Goal: Information Seeking & Learning: Compare options

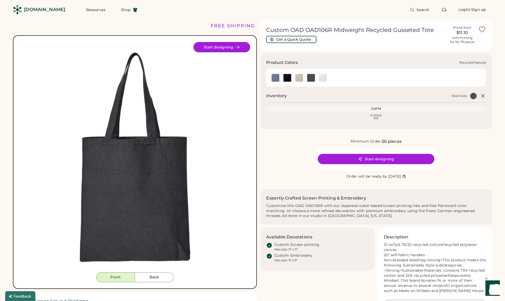
click at [301, 79] on img at bounding box center [299, 78] width 8 height 8
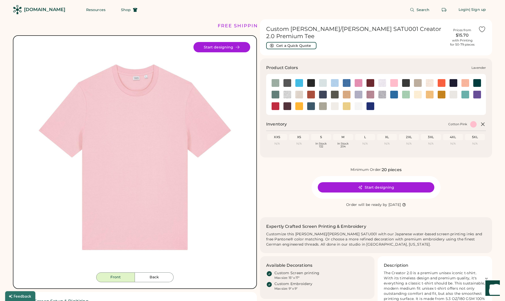
click at [355, 91] on img at bounding box center [359, 95] width 8 height 8
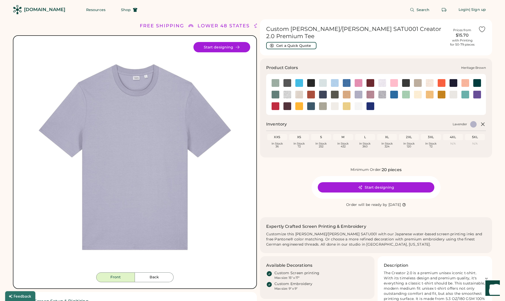
click at [311, 91] on img at bounding box center [311, 95] width 8 height 8
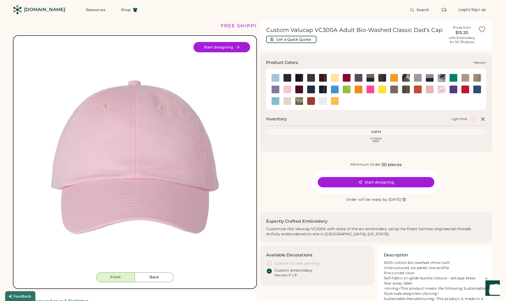
click at [296, 91] on img at bounding box center [299, 90] width 8 height 8
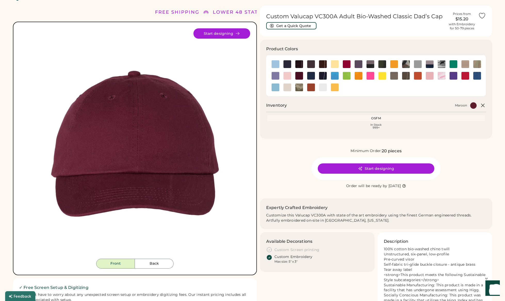
scroll to position [10, 0]
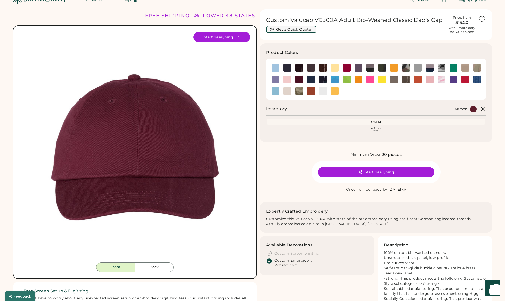
click at [302, 28] on button "Get a Quick Quote" at bounding box center [291, 29] width 50 height 7
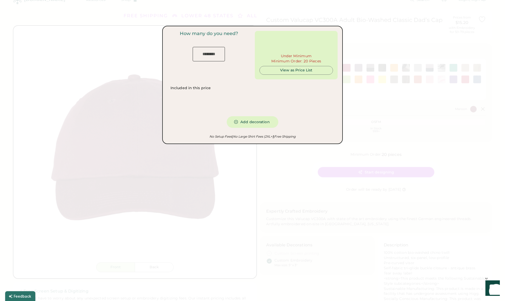
type input "***"
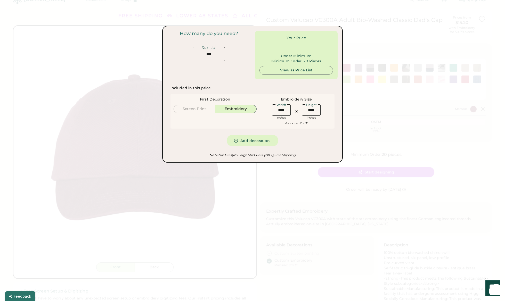
type input "******"
click at [199, 53] on input "input" at bounding box center [209, 54] width 32 height 14
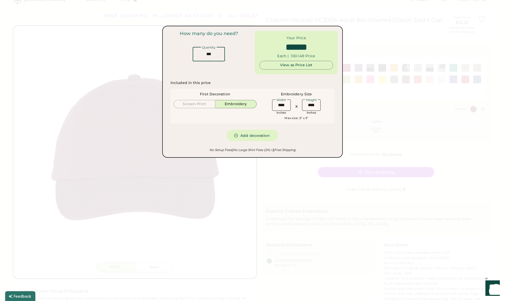
drag, startPoint x: 217, startPoint y: 54, endPoint x: 208, endPoint y: 47, distance: 11.0
click at [208, 47] on div "Quantity" at bounding box center [209, 53] width 32 height 15
type input "*"
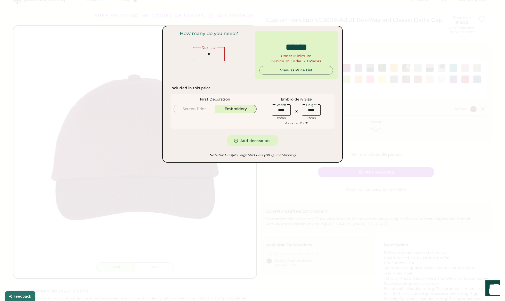
type input "*****"
type input "**"
type input "******"
click at [227, 70] on div "How many do you need? Quantity" at bounding box center [208, 55] width 83 height 49
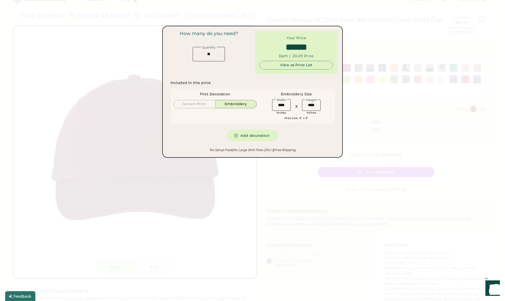
click at [284, 187] on div at bounding box center [252, 150] width 505 height 301
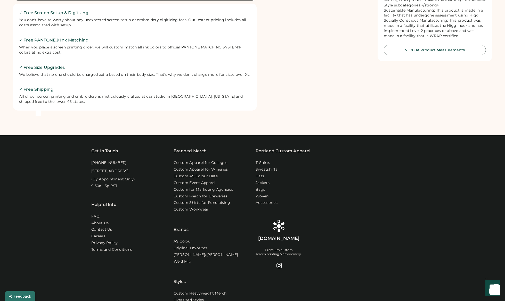
scroll to position [349, 0]
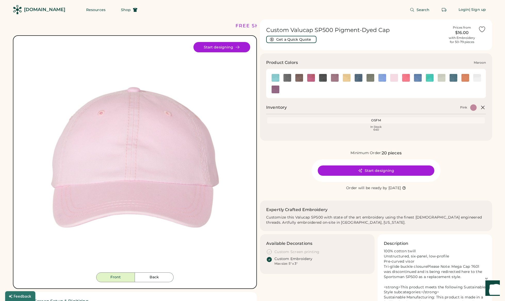
click at [336, 79] on img at bounding box center [335, 78] width 8 height 8
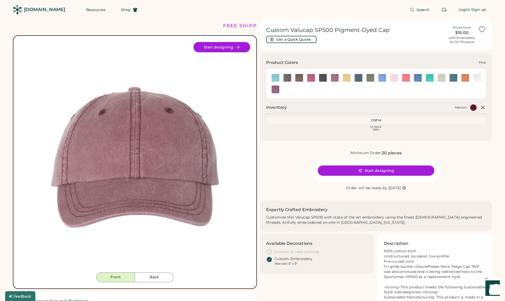
click at [399, 78] on div at bounding box center [394, 78] width 12 height 8
click at [409, 79] on img at bounding box center [406, 78] width 8 height 8
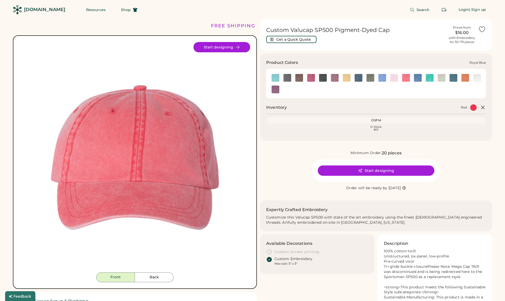
click at [419, 79] on img at bounding box center [418, 78] width 8 height 8
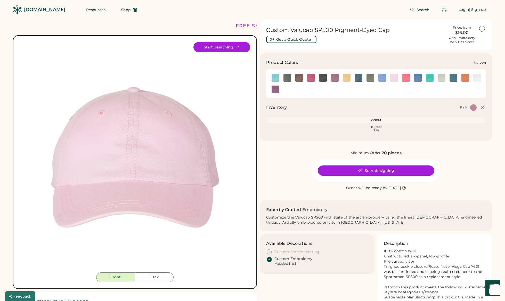
click at [334, 79] on img at bounding box center [335, 78] width 8 height 8
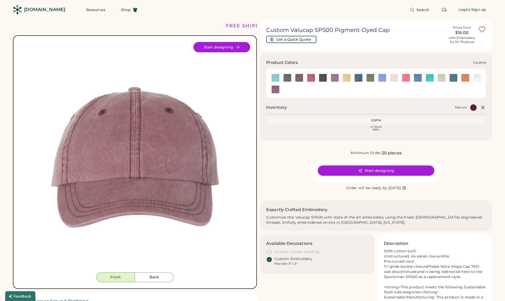
click at [306, 80] on div at bounding box center [311, 78] width 12 height 8
click at [311, 80] on img at bounding box center [311, 78] width 8 height 8
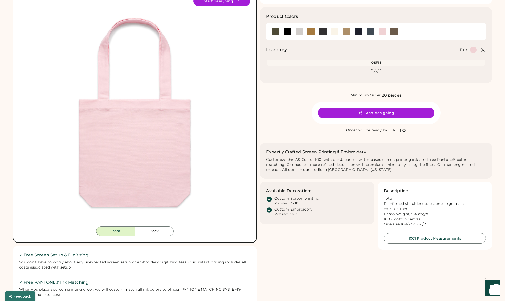
scroll to position [46, 0]
click at [220, 155] on img at bounding box center [135, 111] width 231 height 231
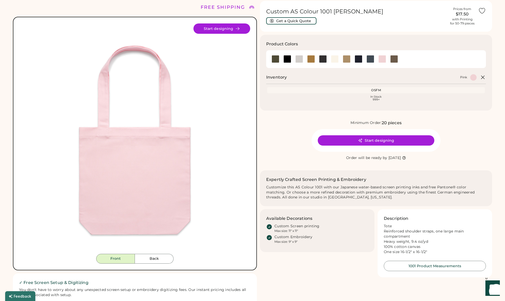
scroll to position [0, 0]
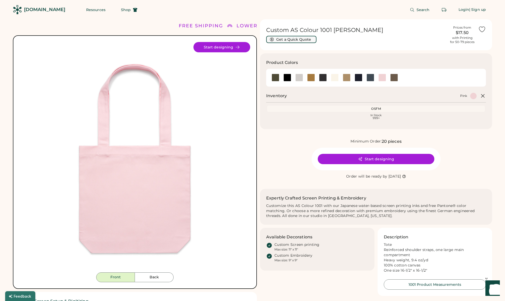
click at [302, 39] on button "Get a Quick Quote" at bounding box center [291, 39] width 50 height 7
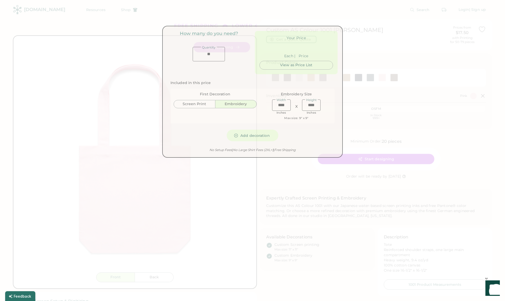
type input "******"
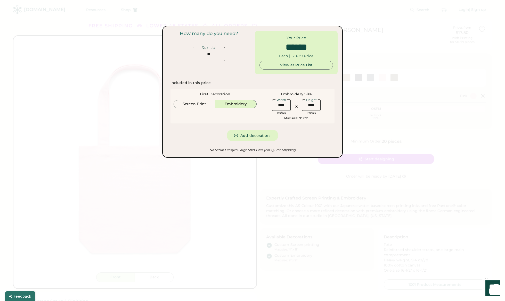
click at [279, 67] on div "View as Price List" at bounding box center [296, 65] width 65 height 5
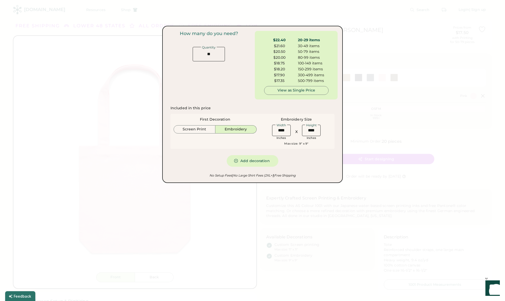
click at [233, 242] on div at bounding box center [252, 150] width 505 height 301
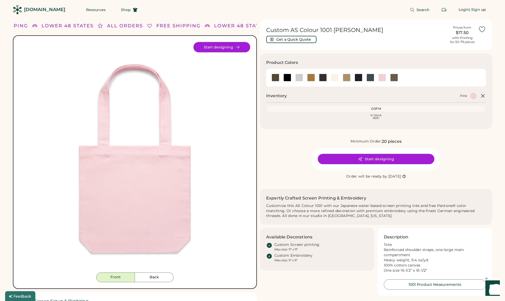
drag, startPoint x: 218, startPoint y: 177, endPoint x: 219, endPoint y: 172, distance: 4.9
click at [218, 177] on img at bounding box center [135, 157] width 231 height 231
click at [384, 79] on div at bounding box center [383, 78] width 8 height 8
click at [313, 78] on div at bounding box center [311, 78] width 8 height 8
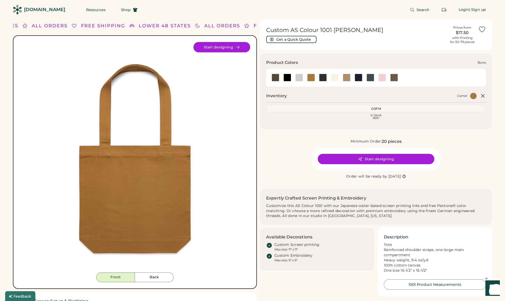
click at [297, 79] on div at bounding box center [299, 78] width 8 height 8
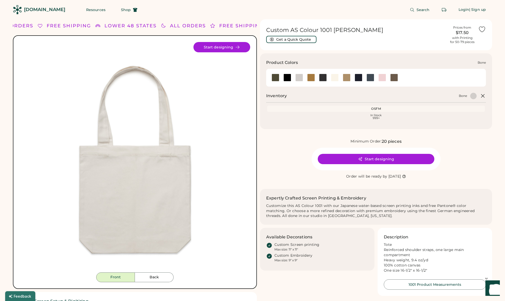
click at [296, 77] on div at bounding box center [299, 78] width 8 height 8
click at [334, 79] on div at bounding box center [335, 78] width 8 height 8
click at [360, 79] on div at bounding box center [359, 78] width 8 height 8
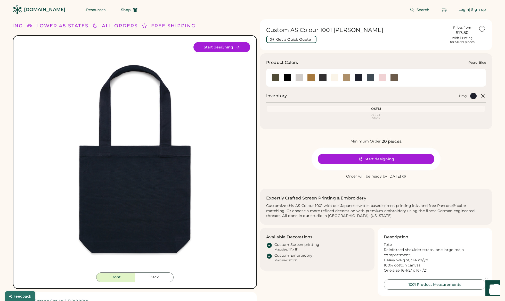
click at [371, 78] on div at bounding box center [371, 78] width 8 height 8
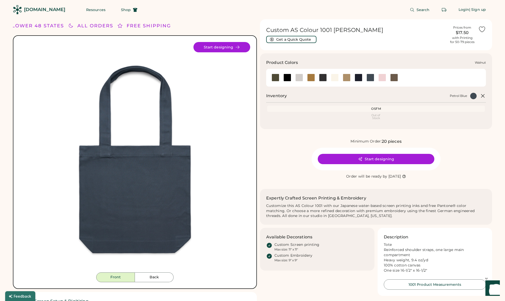
click at [394, 78] on div at bounding box center [394, 78] width 8 height 8
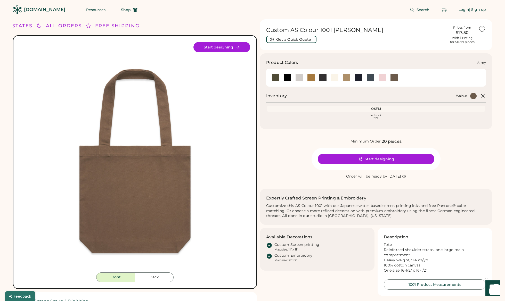
click at [275, 80] on div at bounding box center [276, 78] width 8 height 8
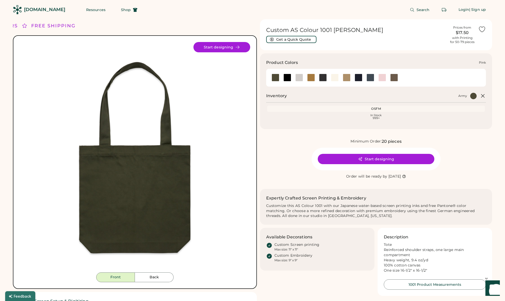
click at [382, 78] on div at bounding box center [383, 78] width 8 height 8
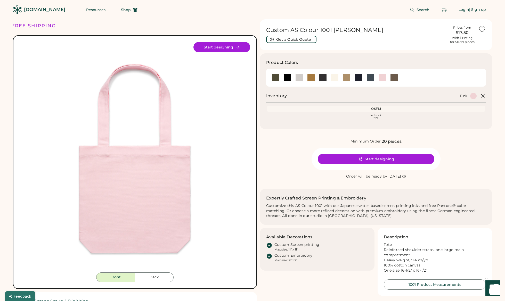
click at [214, 172] on img at bounding box center [135, 157] width 231 height 231
click at [228, 176] on img at bounding box center [135, 157] width 231 height 231
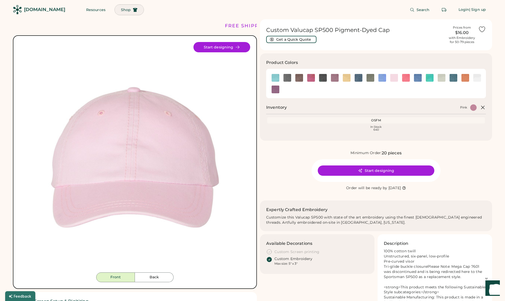
click at [121, 11] on span "Shop" at bounding box center [126, 10] width 10 height 4
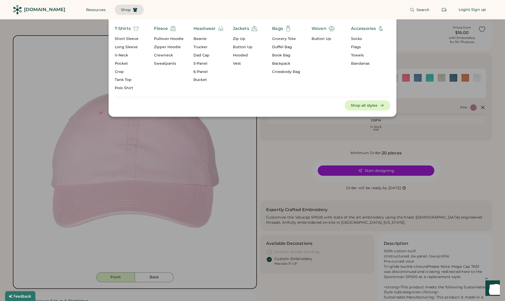
click at [199, 28] on div "Headwear" at bounding box center [205, 29] width 22 height 6
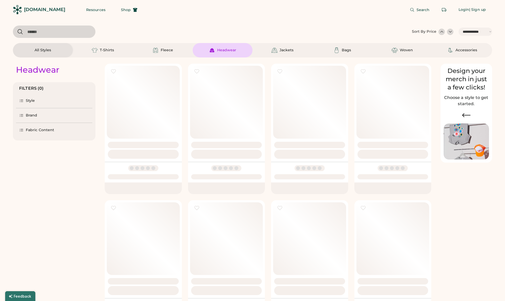
select select "*****"
select select "*"
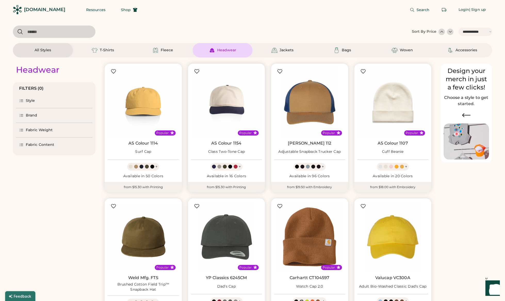
scroll to position [123, 0]
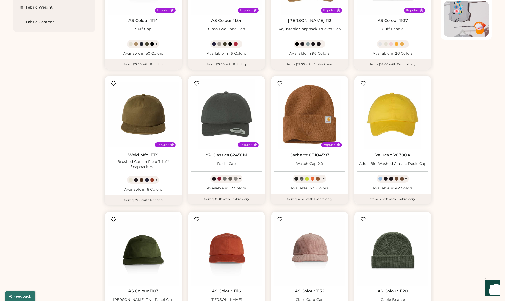
select select "*****"
select select "*"
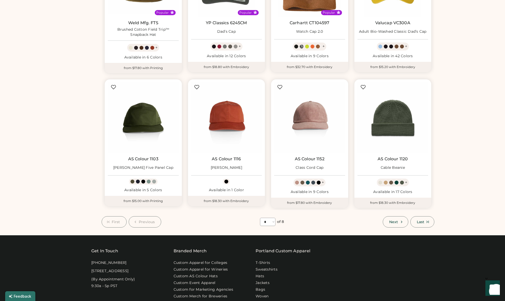
scroll to position [259, 0]
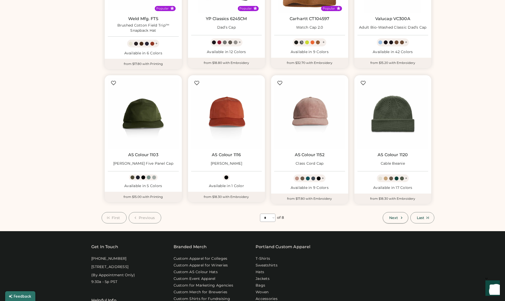
click at [395, 221] on button "Next" at bounding box center [395, 217] width 25 height 11
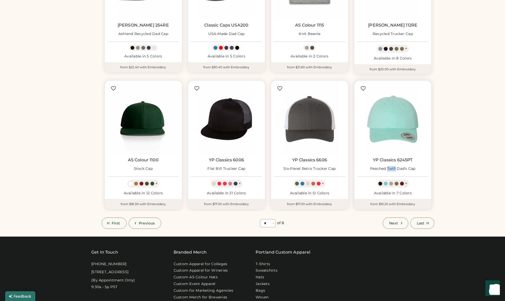
scroll to position [253, 0]
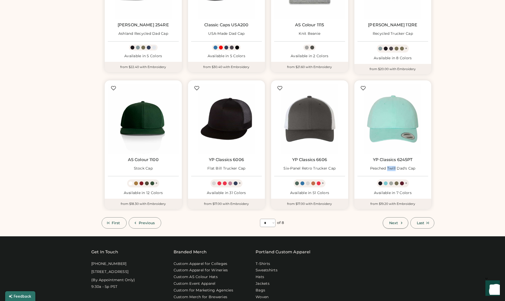
click at [396, 223] on span "Next" at bounding box center [393, 223] width 9 height 4
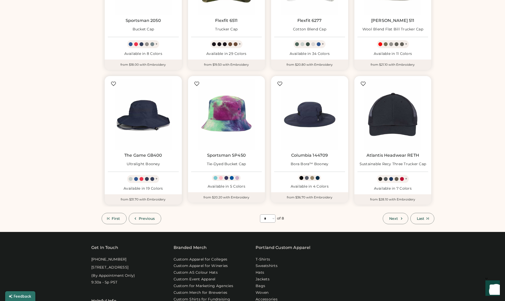
scroll to position [259, 0]
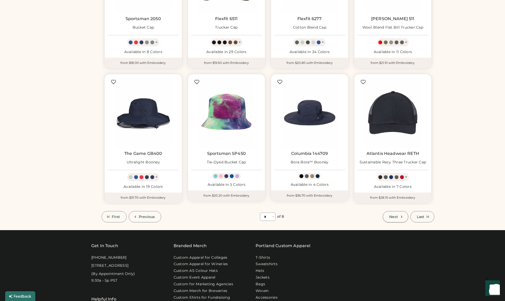
click at [389, 218] on span "Next" at bounding box center [393, 217] width 9 height 4
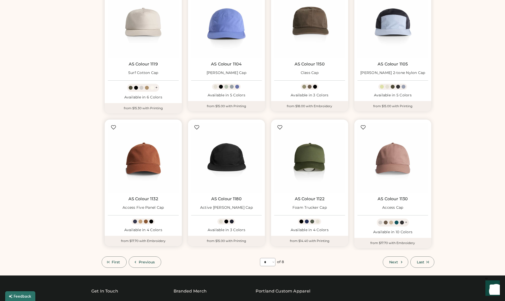
scroll to position [214, 0]
click at [390, 263] on span "Next" at bounding box center [393, 263] width 9 height 4
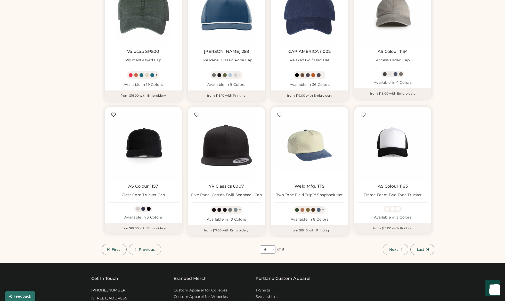
scroll to position [296, 0]
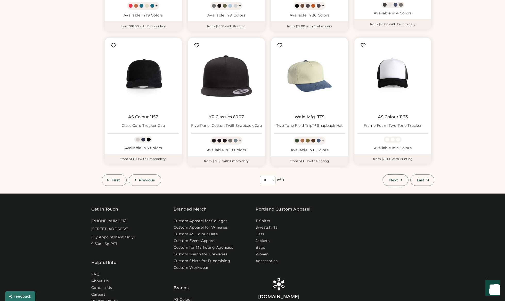
click at [395, 181] on span "Next" at bounding box center [393, 181] width 9 height 4
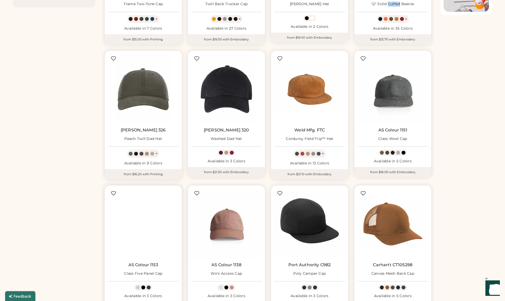
scroll to position [206, 0]
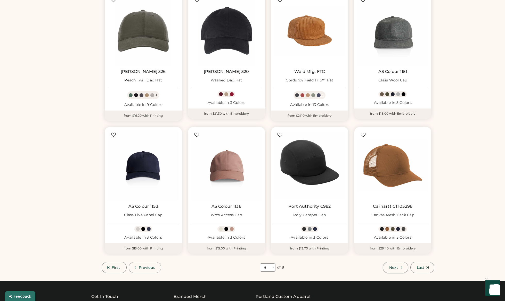
click at [390, 266] on span "Next" at bounding box center [393, 268] width 9 height 4
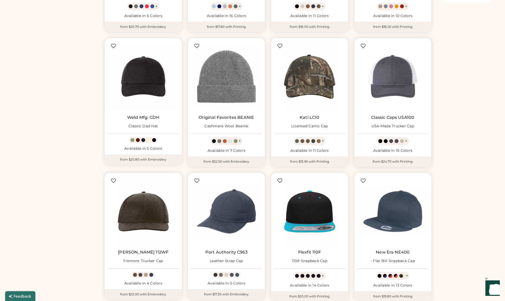
scroll to position [296, 0]
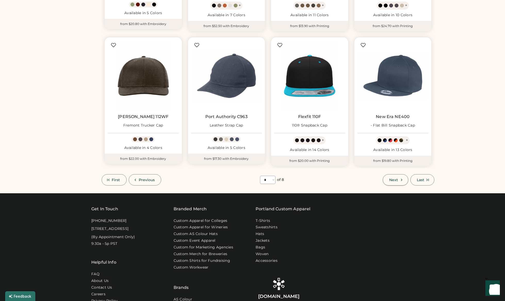
click at [389, 181] on button "Next" at bounding box center [395, 179] width 25 height 11
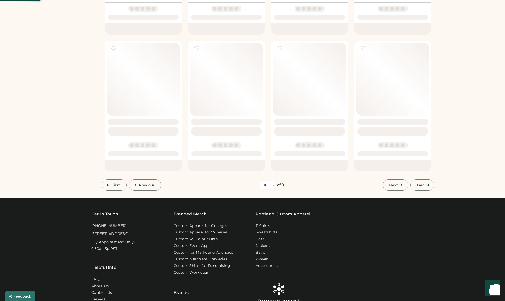
select select "*"
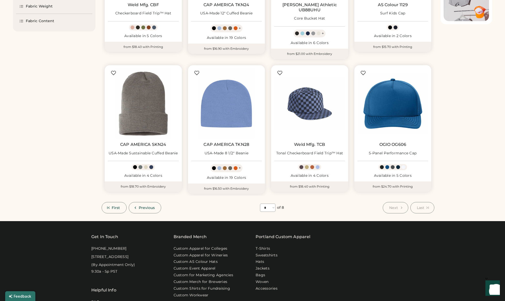
scroll to position [192, 0]
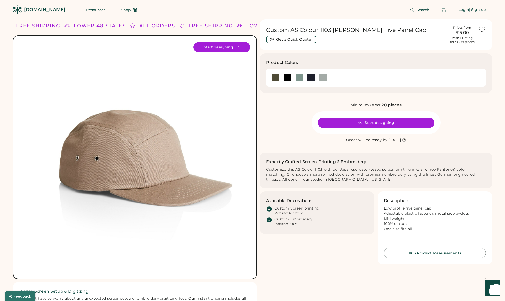
click at [246, 165] on img at bounding box center [135, 157] width 231 height 231
click at [245, 160] on img at bounding box center [135, 157] width 231 height 231
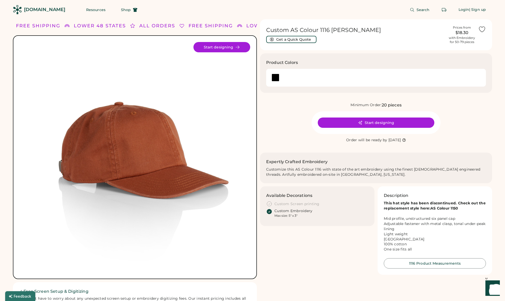
scroll to position [43, 0]
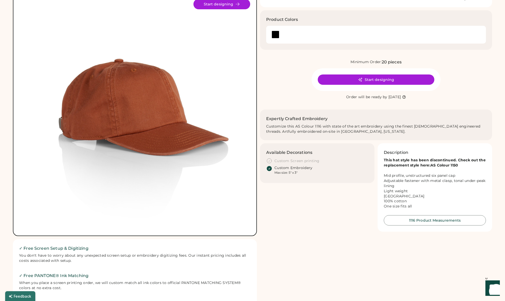
click at [233, 113] on img at bounding box center [135, 114] width 231 height 231
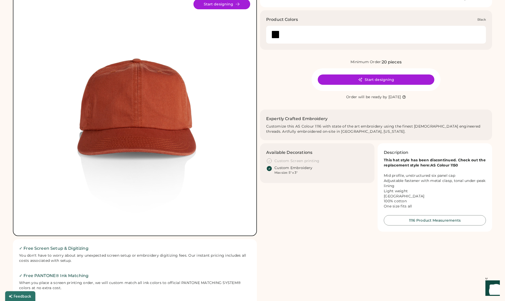
click at [290, 37] on div at bounding box center [376, 35] width 214 height 12
click at [274, 36] on div at bounding box center [276, 35] width 8 height 8
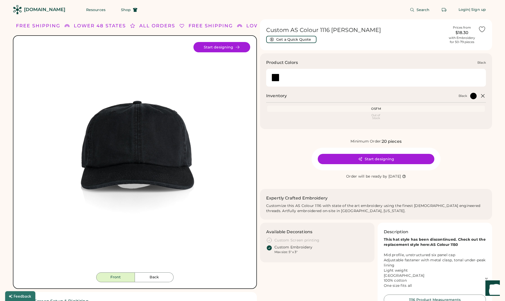
click at [286, 83] on div at bounding box center [376, 78] width 214 height 12
click at [284, 74] on div at bounding box center [376, 78] width 214 height 12
click at [285, 98] on h2 "Inventory" at bounding box center [276, 96] width 21 height 6
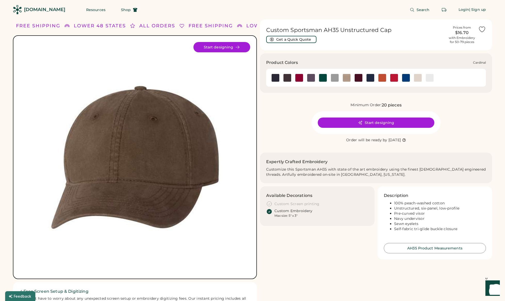
click at [297, 79] on img at bounding box center [299, 78] width 8 height 8
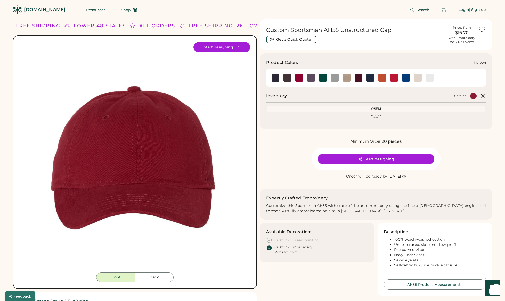
click at [358, 79] on img at bounding box center [359, 78] width 8 height 8
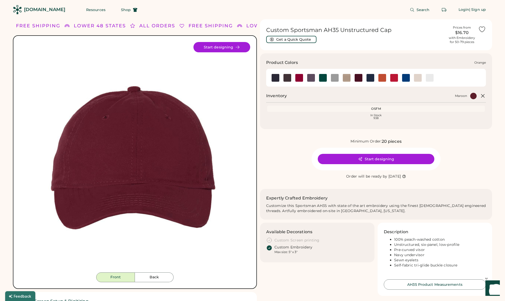
click at [383, 79] on img at bounding box center [383, 78] width 8 height 8
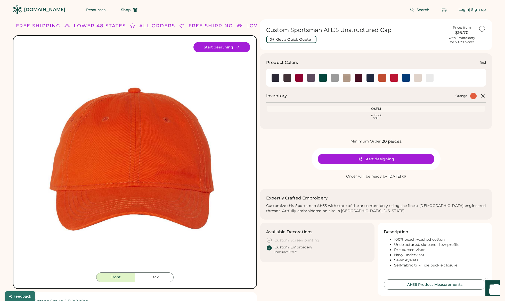
click at [394, 78] on img at bounding box center [394, 78] width 8 height 8
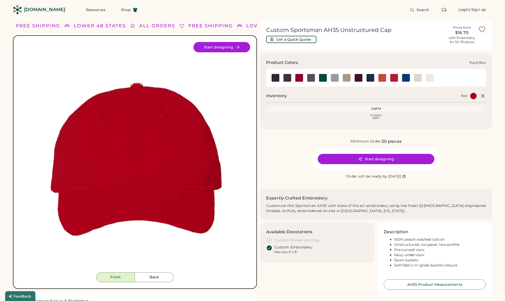
click at [403, 78] on img at bounding box center [406, 78] width 8 height 8
click at [406, 80] on img at bounding box center [406, 78] width 8 height 8
click at [407, 77] on img at bounding box center [406, 78] width 8 height 8
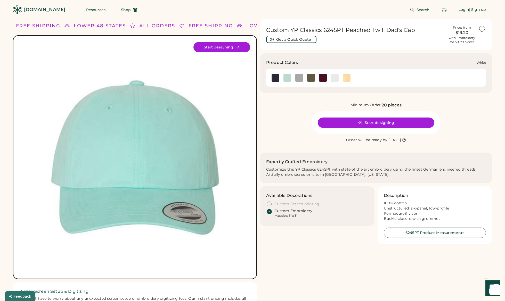
click at [334, 79] on img at bounding box center [335, 78] width 8 height 8
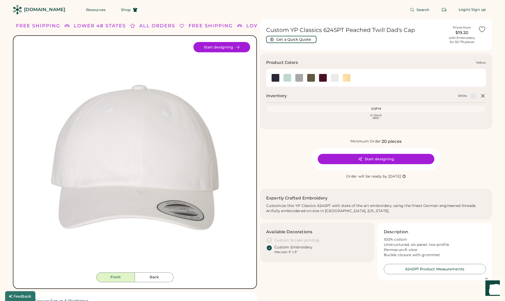
click at [346, 79] on img at bounding box center [347, 78] width 8 height 8
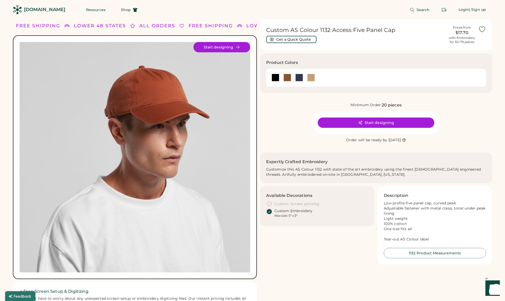
click at [243, 168] on img at bounding box center [135, 157] width 231 height 231
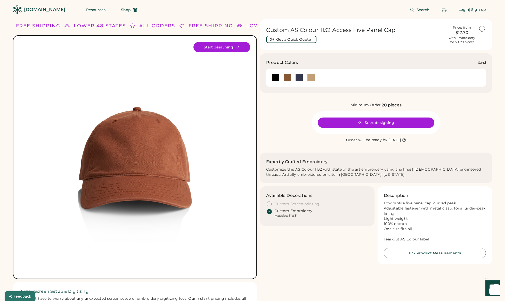
click at [312, 77] on div at bounding box center [311, 78] width 8 height 8
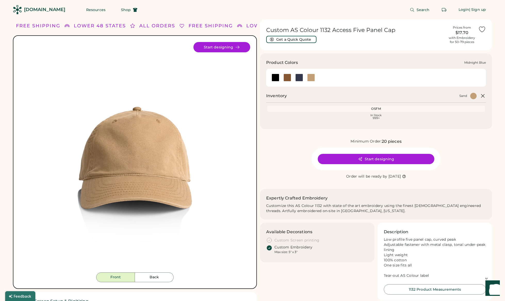
click at [299, 77] on div at bounding box center [299, 78] width 8 height 8
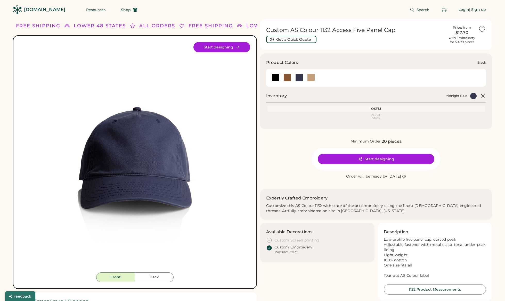
click at [274, 79] on div at bounding box center [276, 78] width 8 height 8
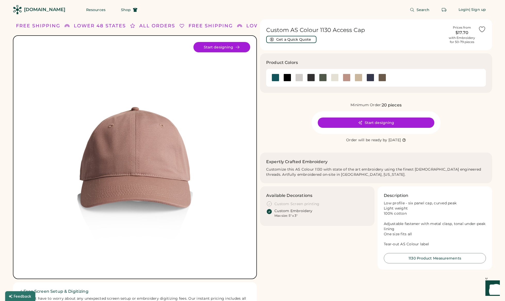
drag, startPoint x: 282, startPoint y: 125, endPoint x: 282, endPoint y: 121, distance: 4.4
click at [282, 125] on div "Minimum Order: 20 pieces Start designing Order will be ready by Wednesday, Oct.…" at bounding box center [376, 122] width 232 height 41
click at [284, 40] on button "Get a Quick Quote" at bounding box center [291, 39] width 50 height 7
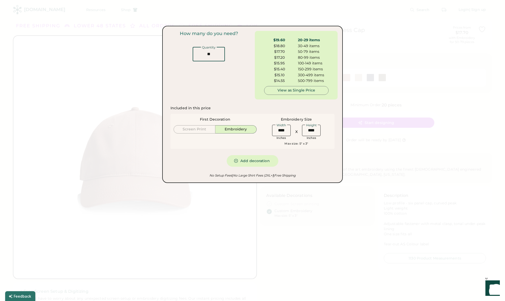
drag, startPoint x: 213, startPoint y: 52, endPoint x: 202, endPoint y: 48, distance: 11.8
click at [202, 48] on div "Quantity" at bounding box center [209, 53] width 32 height 15
click at [120, 82] on div at bounding box center [252, 150] width 505 height 301
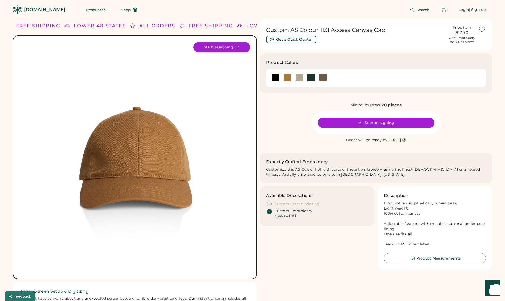
click at [219, 162] on img at bounding box center [135, 157] width 231 height 231
click at [310, 79] on div at bounding box center [311, 78] width 8 height 8
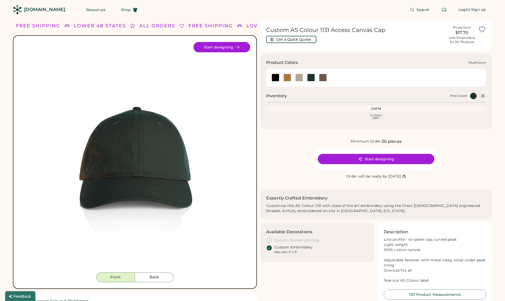
click at [299, 78] on div at bounding box center [299, 78] width 8 height 8
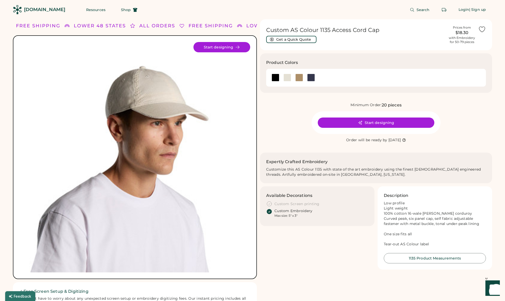
click at [215, 156] on img at bounding box center [135, 157] width 231 height 231
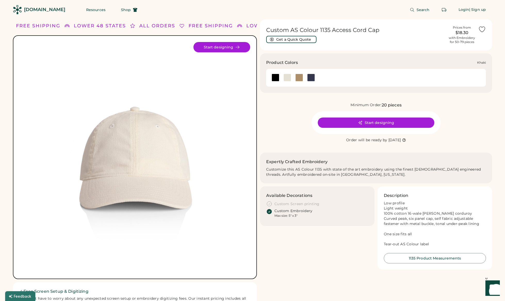
click at [297, 77] on div at bounding box center [299, 78] width 8 height 8
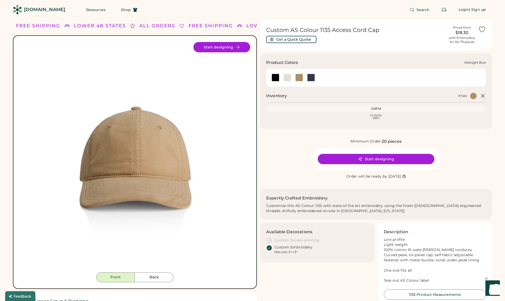
click at [310, 79] on div at bounding box center [311, 78] width 8 height 8
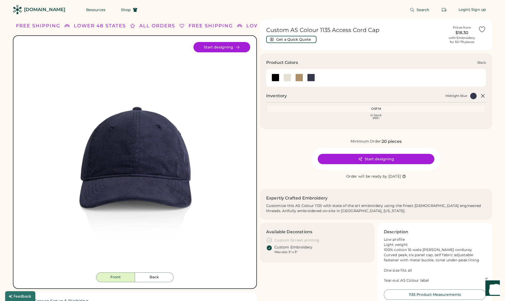
click at [274, 78] on div at bounding box center [276, 78] width 8 height 8
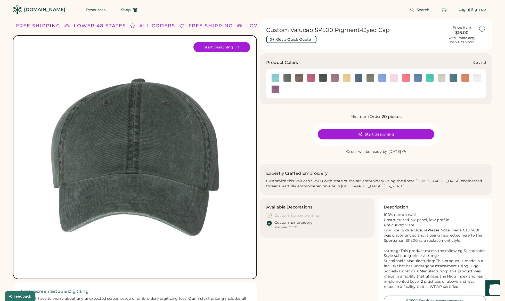
click at [309, 79] on img at bounding box center [311, 78] width 8 height 8
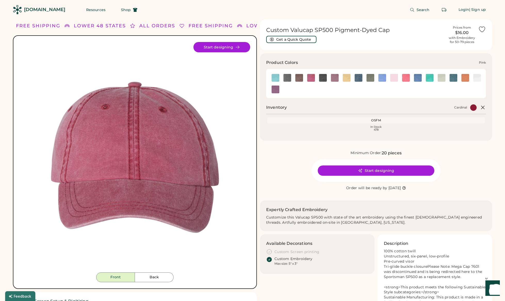
click at [394, 81] on img at bounding box center [394, 78] width 8 height 8
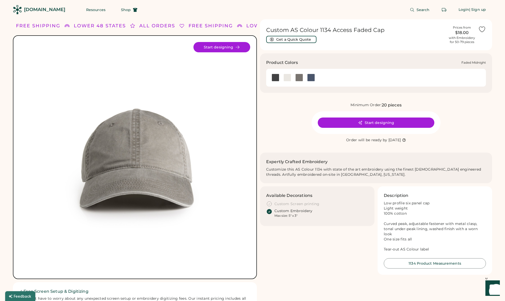
click at [306, 81] on div at bounding box center [311, 78] width 12 height 8
click at [311, 78] on div at bounding box center [311, 78] width 8 height 8
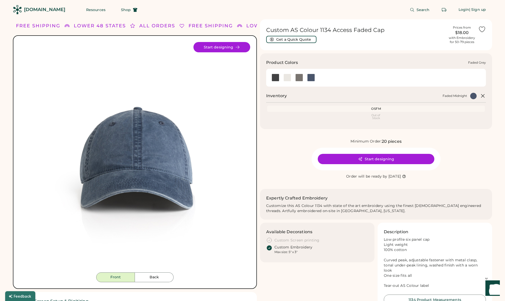
click at [298, 78] on div at bounding box center [299, 78] width 8 height 8
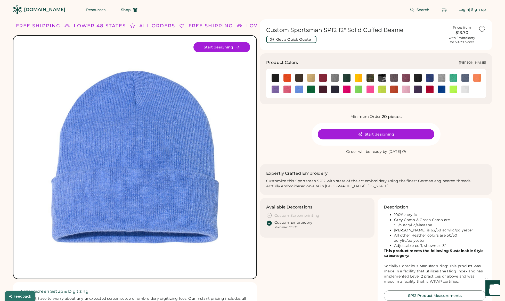
click at [406, 77] on img at bounding box center [406, 78] width 8 height 8
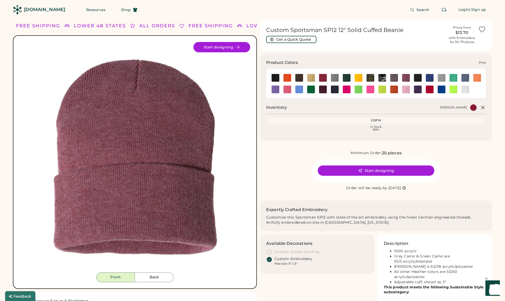
click at [404, 91] on img at bounding box center [406, 90] width 8 height 8
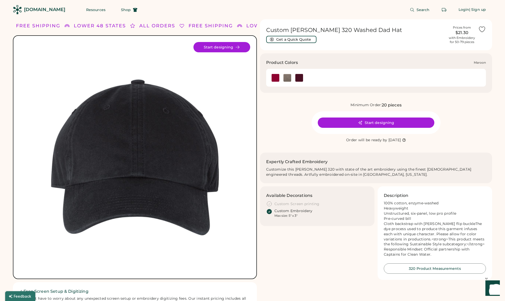
click at [301, 78] on img at bounding box center [299, 78] width 8 height 8
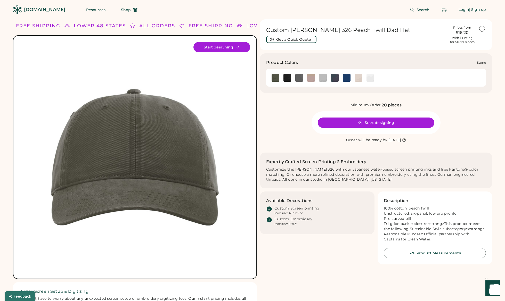
click at [358, 78] on img at bounding box center [359, 78] width 8 height 8
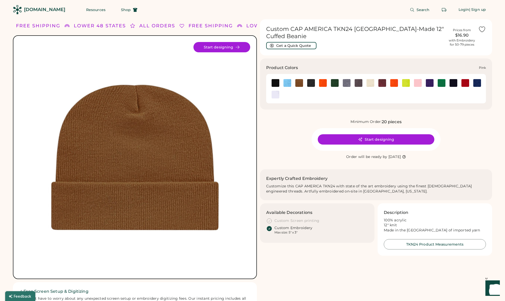
click at [416, 79] on img at bounding box center [418, 83] width 8 height 8
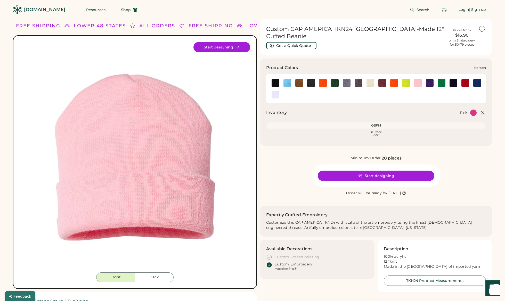
click at [382, 79] on img at bounding box center [383, 83] width 8 height 8
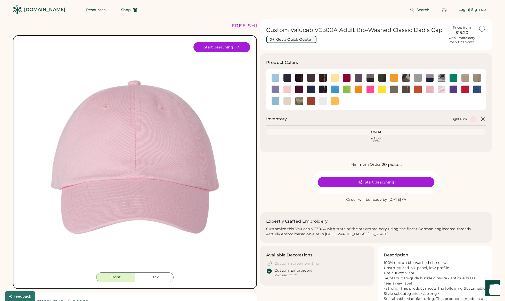
click at [280, 39] on button "Get a Quick Quote" at bounding box center [291, 39] width 50 height 7
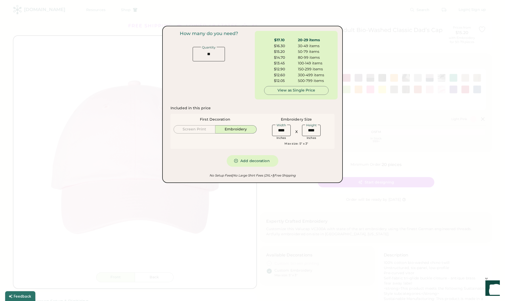
click at [123, 95] on div at bounding box center [252, 150] width 505 height 301
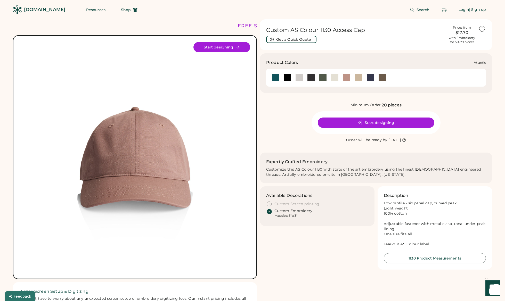
click at [274, 76] on div at bounding box center [276, 78] width 8 height 8
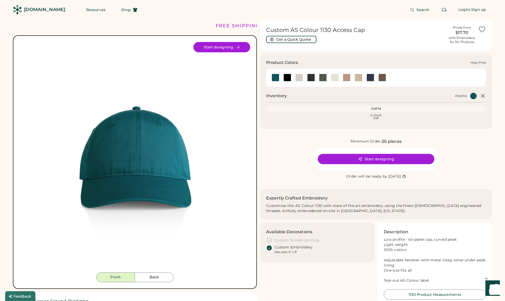
click at [348, 78] on div at bounding box center [347, 78] width 8 height 8
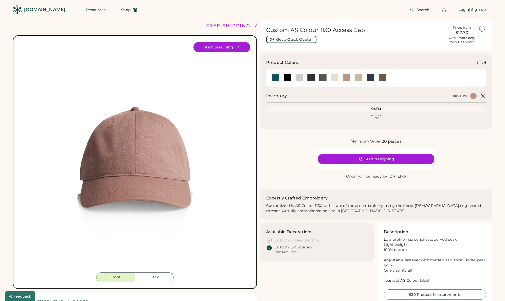
click at [358, 78] on div at bounding box center [359, 78] width 8 height 8
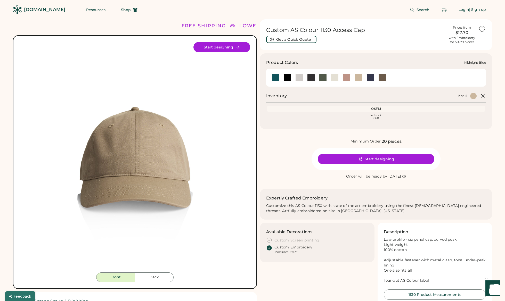
click at [368, 78] on div at bounding box center [371, 78] width 8 height 8
click at [382, 79] on div at bounding box center [383, 78] width 8 height 8
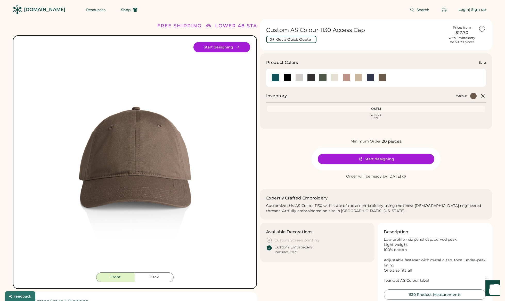
click at [333, 79] on div at bounding box center [335, 78] width 8 height 8
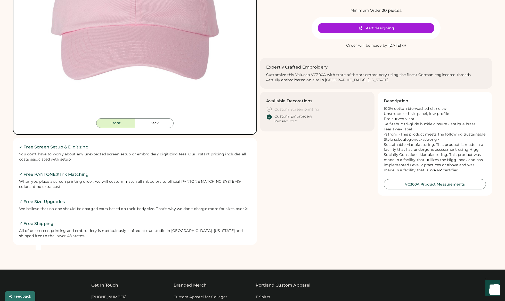
scroll to position [211, 0]
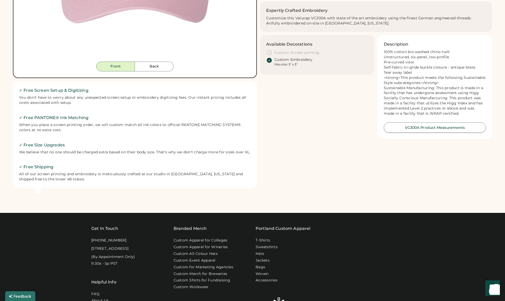
click at [399, 133] on button "VC300A Product Measurements" at bounding box center [435, 128] width 102 height 10
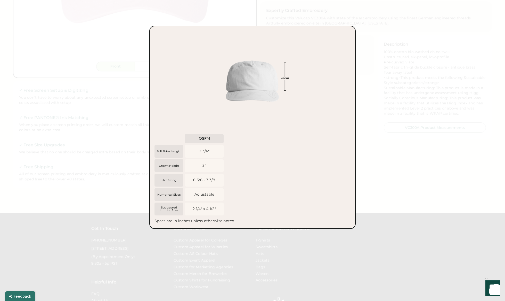
click at [421, 142] on div at bounding box center [252, 150] width 505 height 301
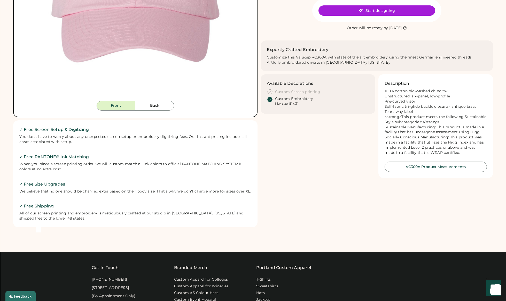
scroll to position [0, 0]
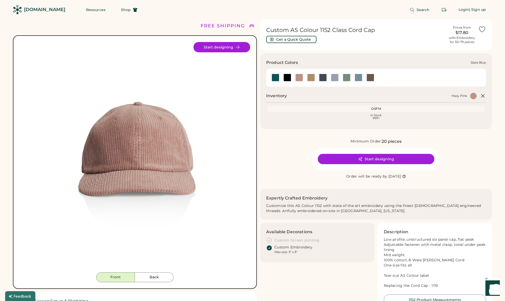
click at [358, 79] on div at bounding box center [359, 78] width 8 height 8
click at [276, 78] on div at bounding box center [276, 78] width 8 height 8
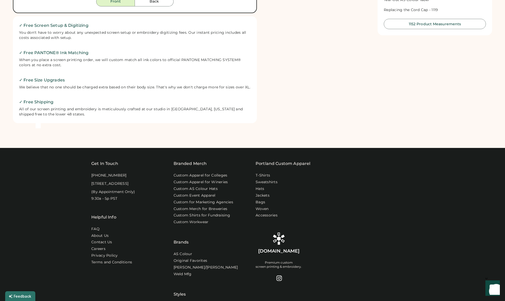
scroll to position [276, 0]
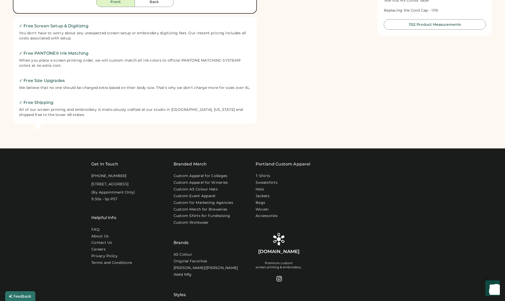
click at [100, 221] on div "Helpful Info" at bounding box center [103, 218] width 25 height 6
click at [103, 221] on div "Helpful Info" at bounding box center [103, 218] width 25 height 6
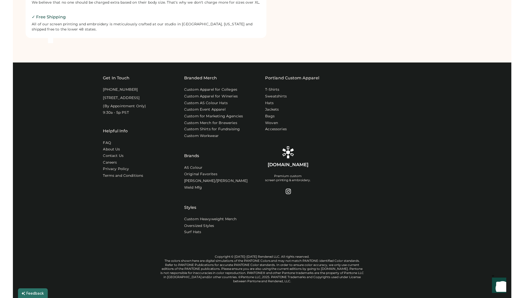
scroll to position [363, 0]
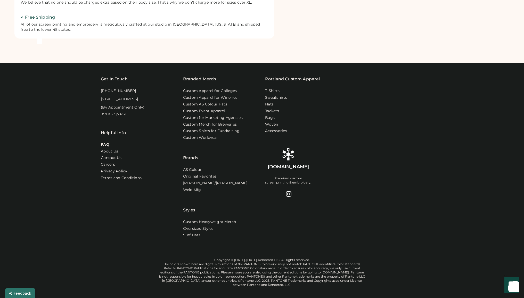
click at [107, 147] on link "FAQ" at bounding box center [105, 144] width 9 height 5
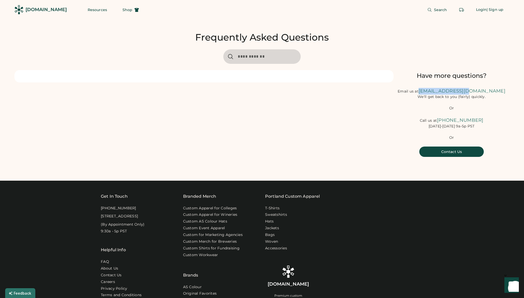
drag, startPoint x: 481, startPoint y: 96, endPoint x: 390, endPoint y: 99, distance: 91.1
click at [391, 98] on div "Have more questions? Email us at [EMAIL_ADDRESS][DOMAIN_NAME] We'll get back to…" at bounding box center [261, 113] width 495 height 87
copy link "[EMAIL_ADDRESS][DOMAIN_NAME]"
click at [202, 237] on link "Custom for Marketing Agencies" at bounding box center [214, 234] width 62 height 5
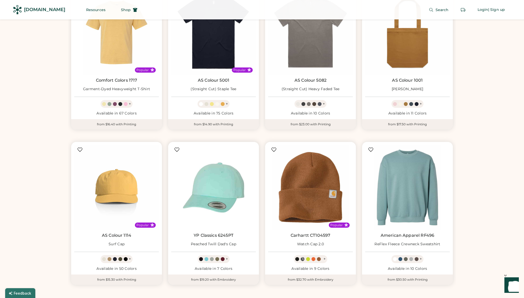
scroll to position [343, 0]
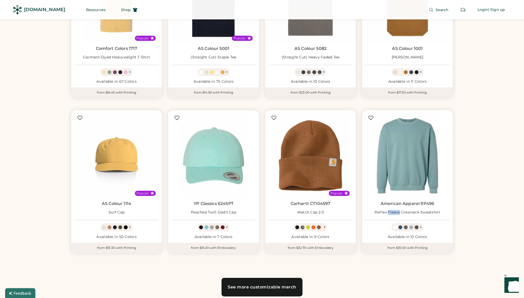
click at [280, 287] on div "See more customizable merch" at bounding box center [262, 287] width 69 height 4
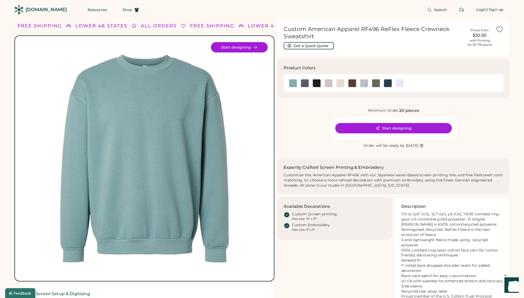
click at [312, 141] on div "Minimum Order: 20 pieces Start designing Order will be ready by [DATE]" at bounding box center [394, 127] width 232 height 41
click at [328, 85] on img at bounding box center [329, 83] width 8 height 8
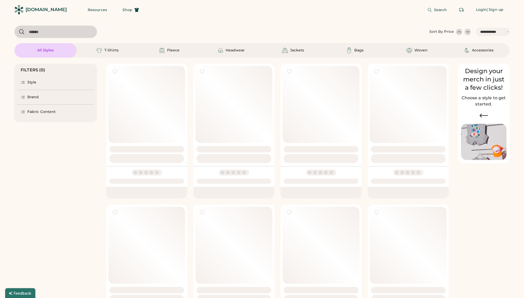
select select "*****"
select select "*"
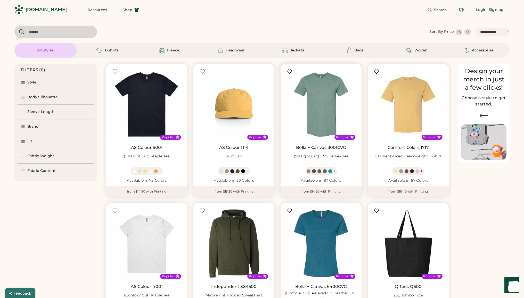
scroll to position [72, 0]
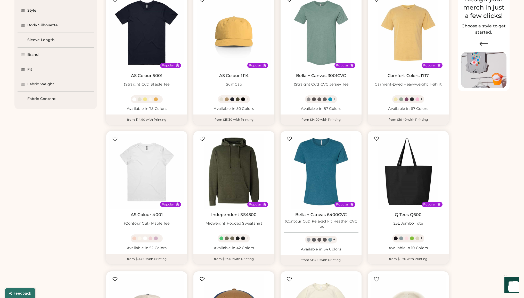
select select "*****"
select select "*"
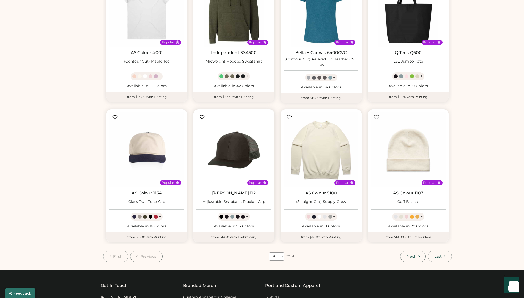
scroll to position [235, 0]
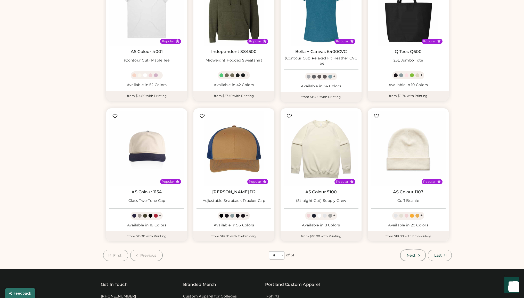
click at [407, 254] on span "Next" at bounding box center [411, 255] width 9 height 4
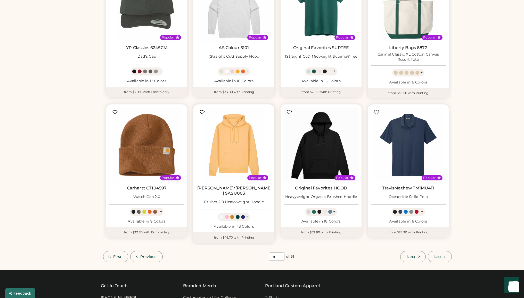
scroll to position [244, 0]
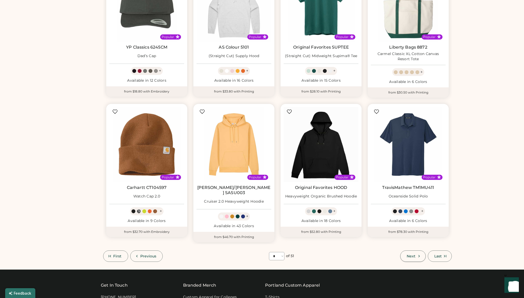
click at [416, 250] on button "Next" at bounding box center [412, 255] width 25 height 11
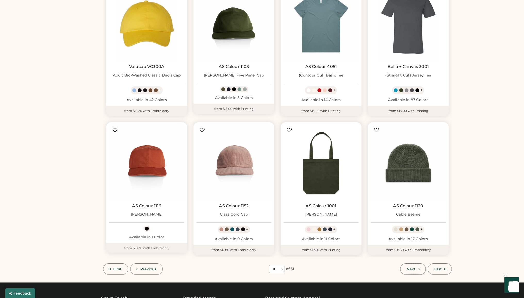
scroll to position [290, 0]
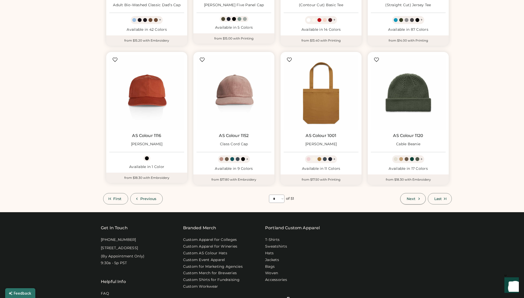
click at [410, 200] on span "Next" at bounding box center [411, 199] width 9 height 4
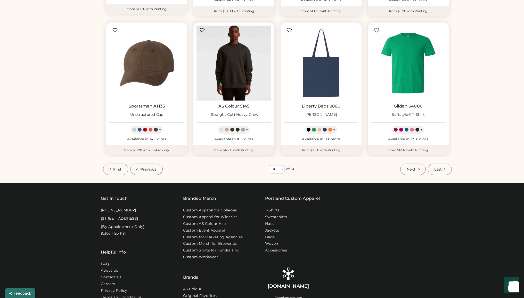
scroll to position [332, 0]
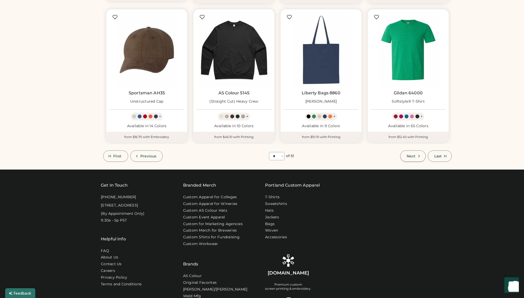
click at [408, 159] on button "Next" at bounding box center [412, 155] width 25 height 11
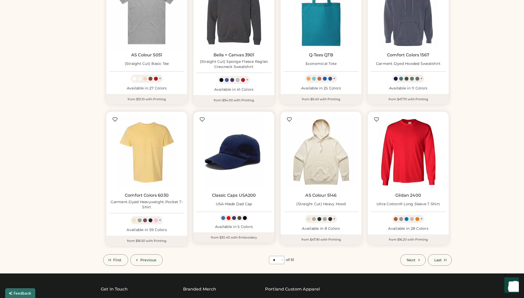
scroll to position [230, 0]
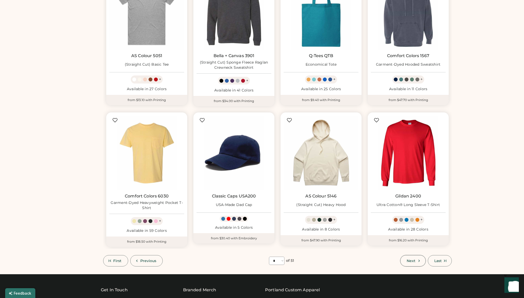
click at [412, 261] on span "Next" at bounding box center [411, 261] width 9 height 4
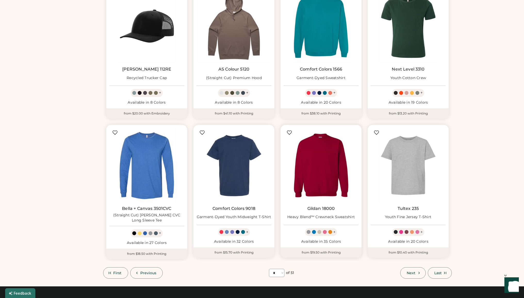
scroll to position [266, 0]
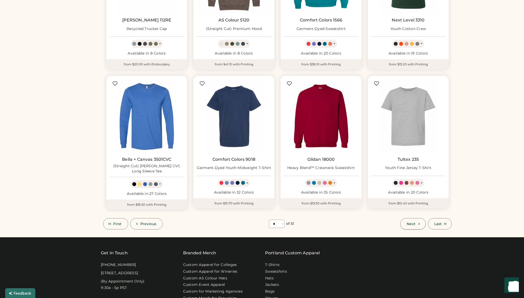
click at [406, 224] on button "Next" at bounding box center [412, 223] width 25 height 11
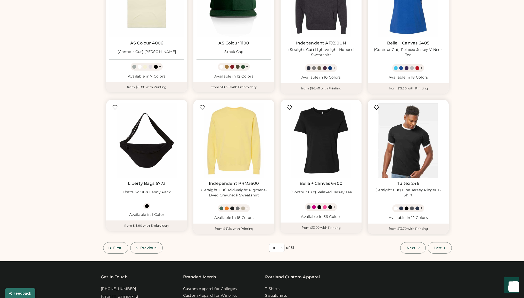
scroll to position [329, 0]
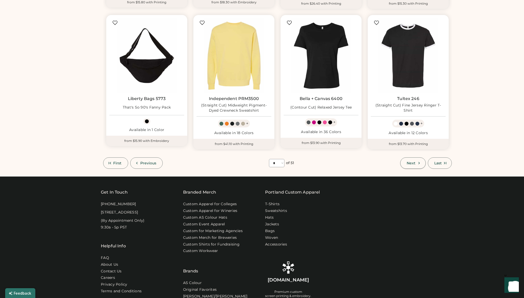
click at [413, 165] on span "Next" at bounding box center [411, 163] width 9 height 4
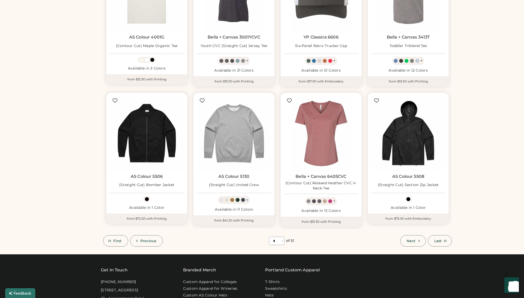
scroll to position [249, 0]
click at [405, 242] on button "Next" at bounding box center [412, 240] width 25 height 11
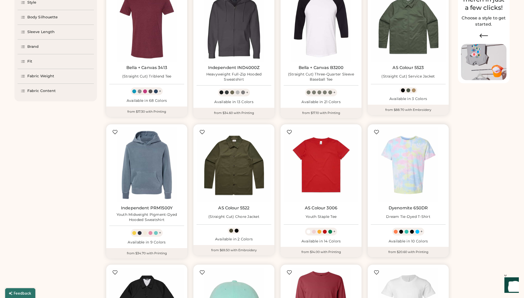
scroll to position [259, 0]
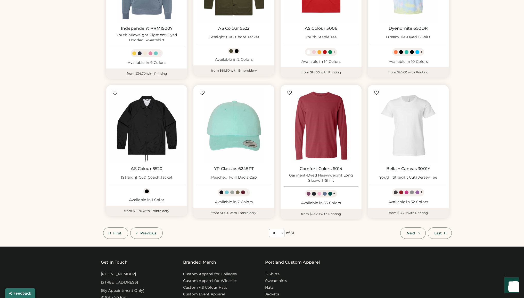
click at [414, 233] on span "Next" at bounding box center [411, 233] width 9 height 4
select select "**"
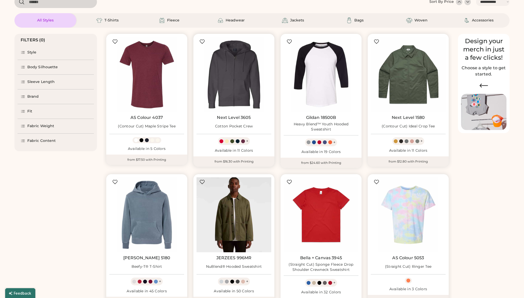
scroll to position [22, 0]
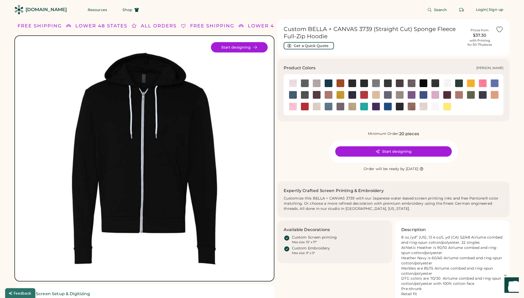
click at [330, 96] on img at bounding box center [329, 95] width 8 height 8
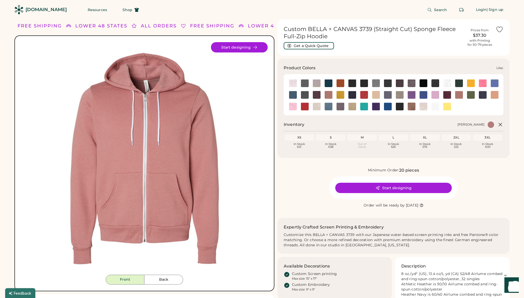
click at [435, 96] on img at bounding box center [436, 95] width 8 height 8
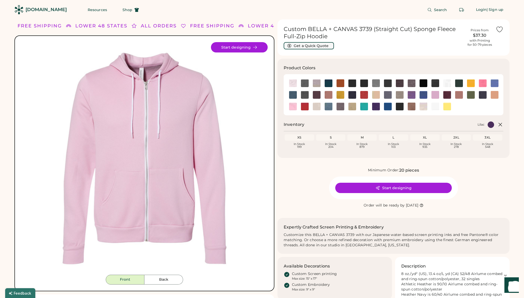
click at [312, 44] on button "Get a Quick Quote" at bounding box center [309, 45] width 50 height 7
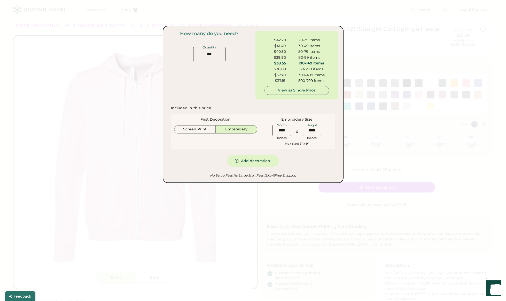
click at [142, 24] on div at bounding box center [253, 150] width 506 height 301
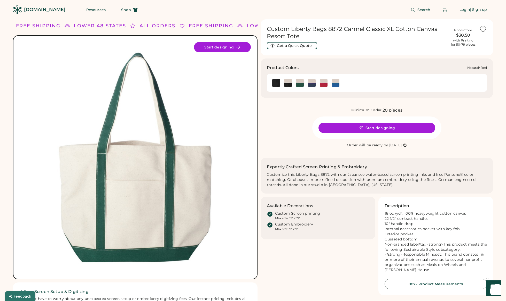
click at [323, 85] on img at bounding box center [323, 83] width 8 height 8
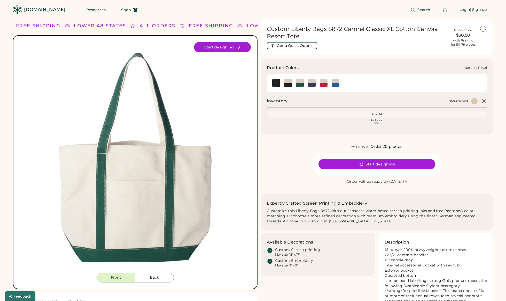
click at [333, 84] on img at bounding box center [335, 83] width 8 height 8
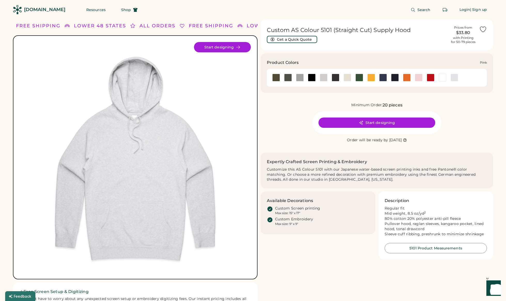
click at [418, 78] on div at bounding box center [418, 78] width 8 height 8
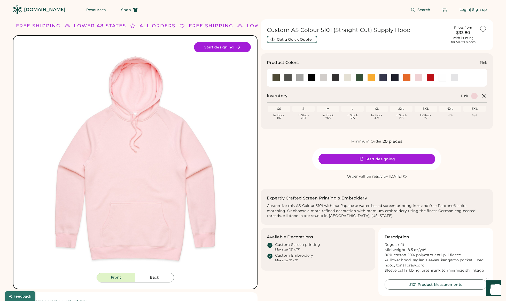
click at [416, 75] on div at bounding box center [418, 78] width 8 height 8
click at [303, 42] on button "Get a Quick Quote" at bounding box center [292, 39] width 50 height 7
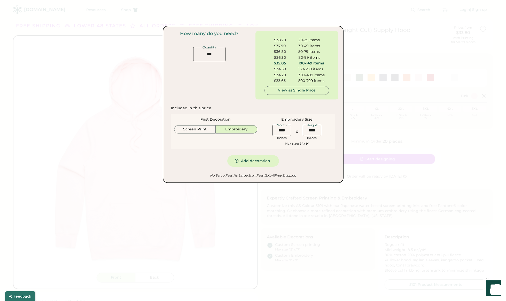
drag, startPoint x: 178, startPoint y: 9, endPoint x: 181, endPoint y: 1, distance: 8.3
click at [179, 6] on div at bounding box center [253, 150] width 506 height 301
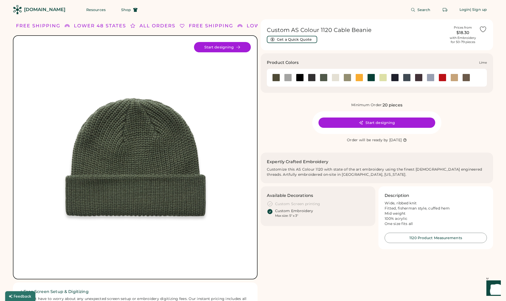
click at [383, 77] on div at bounding box center [383, 78] width 8 height 8
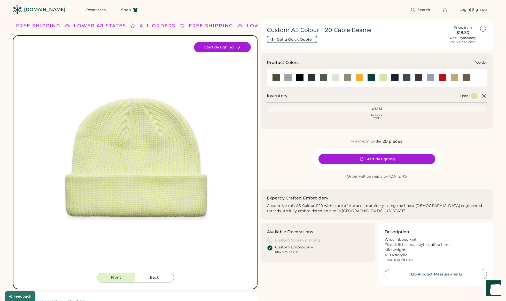
click at [428, 78] on div at bounding box center [430, 78] width 8 height 8
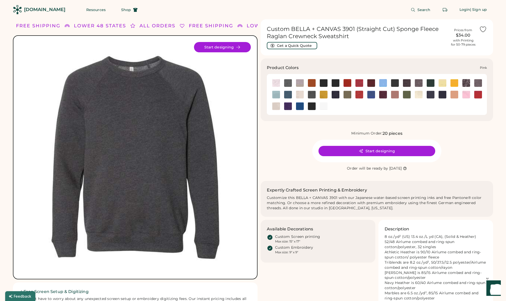
click at [467, 94] on img at bounding box center [466, 95] width 8 height 8
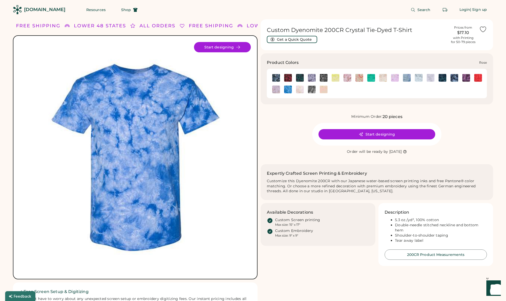
click at [277, 90] on img at bounding box center [276, 90] width 8 height 8
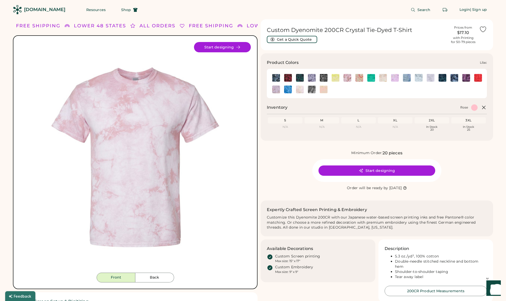
click at [397, 81] on img at bounding box center [395, 78] width 8 height 8
click at [396, 79] on img at bounding box center [395, 78] width 8 height 8
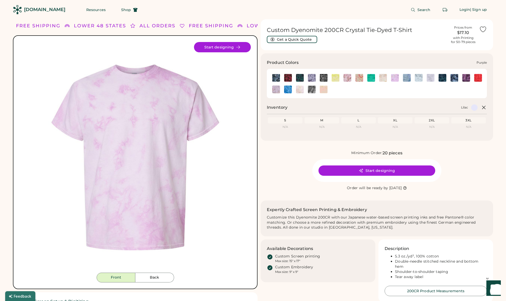
click at [462, 79] on img at bounding box center [466, 78] width 8 height 8
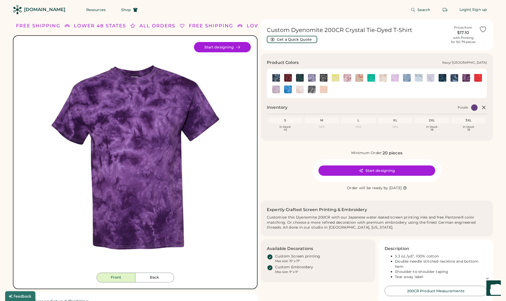
click at [454, 80] on img at bounding box center [454, 78] width 8 height 8
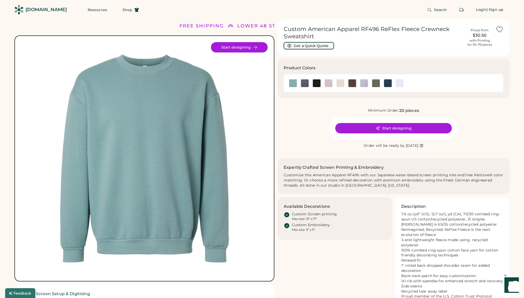
click at [325, 45] on button "Get a Quick Quote" at bounding box center [309, 45] width 50 height 7
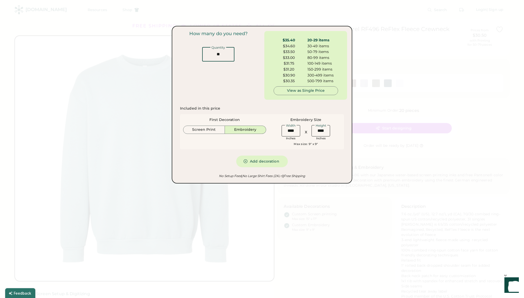
drag, startPoint x: 222, startPoint y: 54, endPoint x: 219, endPoint y: 46, distance: 8.9
click at [219, 46] on div "Quantity" at bounding box center [218, 53] width 32 height 15
type input "***"
click at [230, 85] on div "How many do you need? Quantity" at bounding box center [218, 65] width 83 height 69
click at [129, 75] on div at bounding box center [262, 149] width 524 height 298
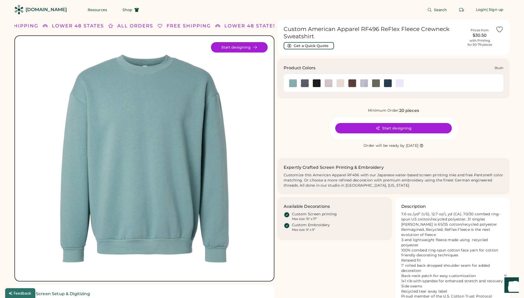
click at [326, 83] on img at bounding box center [329, 83] width 8 height 8
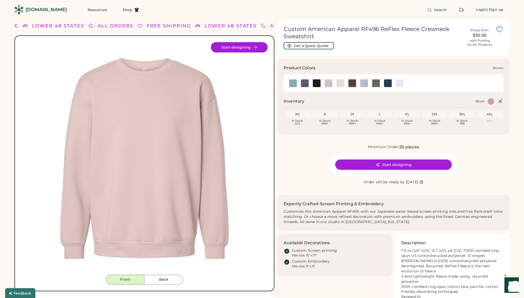
click at [349, 84] on img at bounding box center [353, 83] width 8 height 8
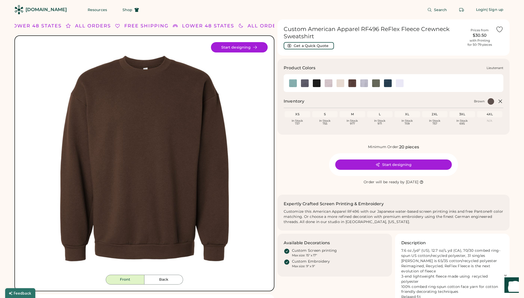
click at [375, 84] on img at bounding box center [376, 83] width 8 height 8
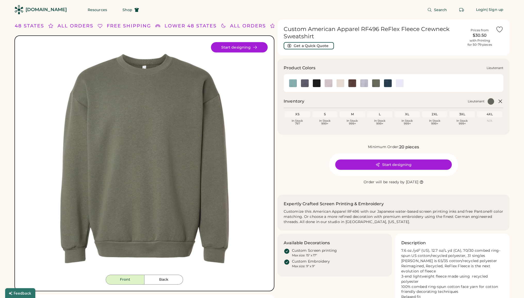
click at [377, 83] on img at bounding box center [376, 83] width 8 height 8
click at [375, 83] on img at bounding box center [376, 83] width 8 height 8
click at [386, 84] on img at bounding box center [388, 83] width 8 height 8
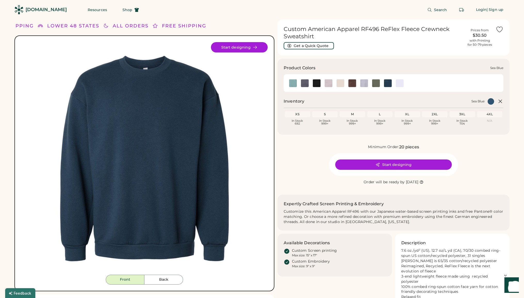
click at [387, 84] on img at bounding box center [388, 83] width 8 height 8
click at [399, 85] on img at bounding box center [400, 83] width 8 height 8
